Goal: Transaction & Acquisition: Purchase product/service

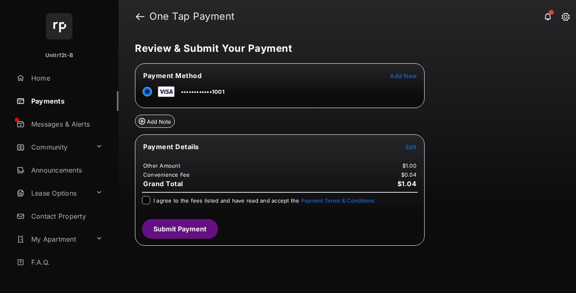
click at [411, 147] on span "Edit" at bounding box center [411, 147] width 11 height 7
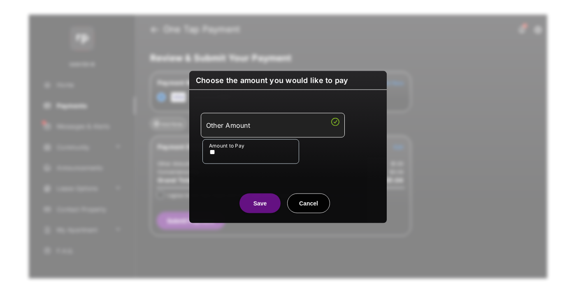
click at [260, 203] on button "Save" at bounding box center [259, 203] width 41 height 20
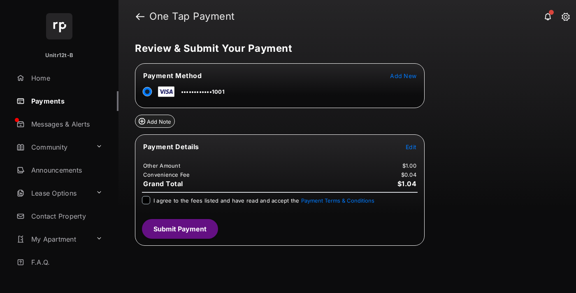
click at [179, 229] on button "Submit Payment" at bounding box center [180, 229] width 76 height 20
